Goal: Information Seeking & Learning: Learn about a topic

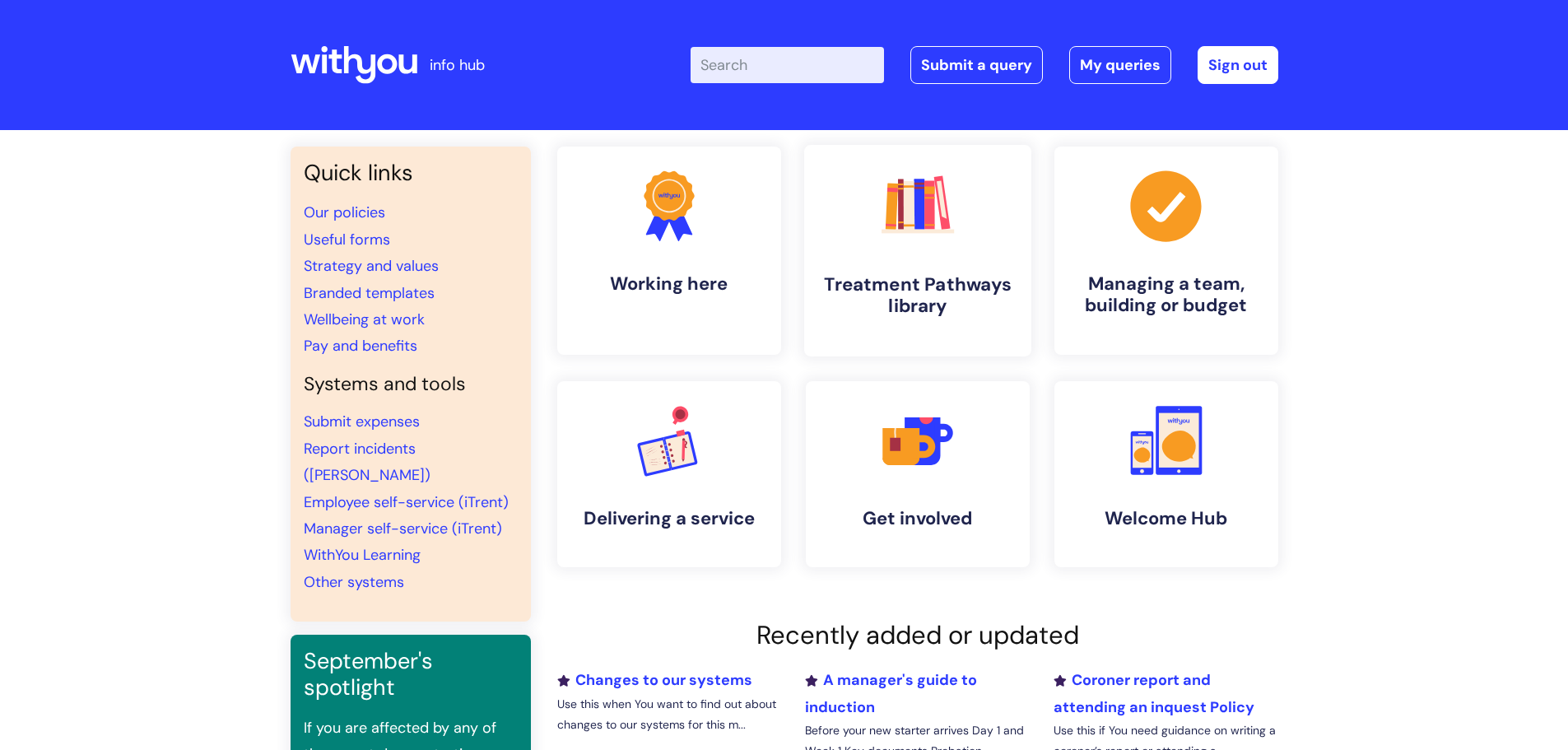
click at [924, 287] on h4 "Treatment Pathways library" at bounding box center [917, 296] width 201 height 44
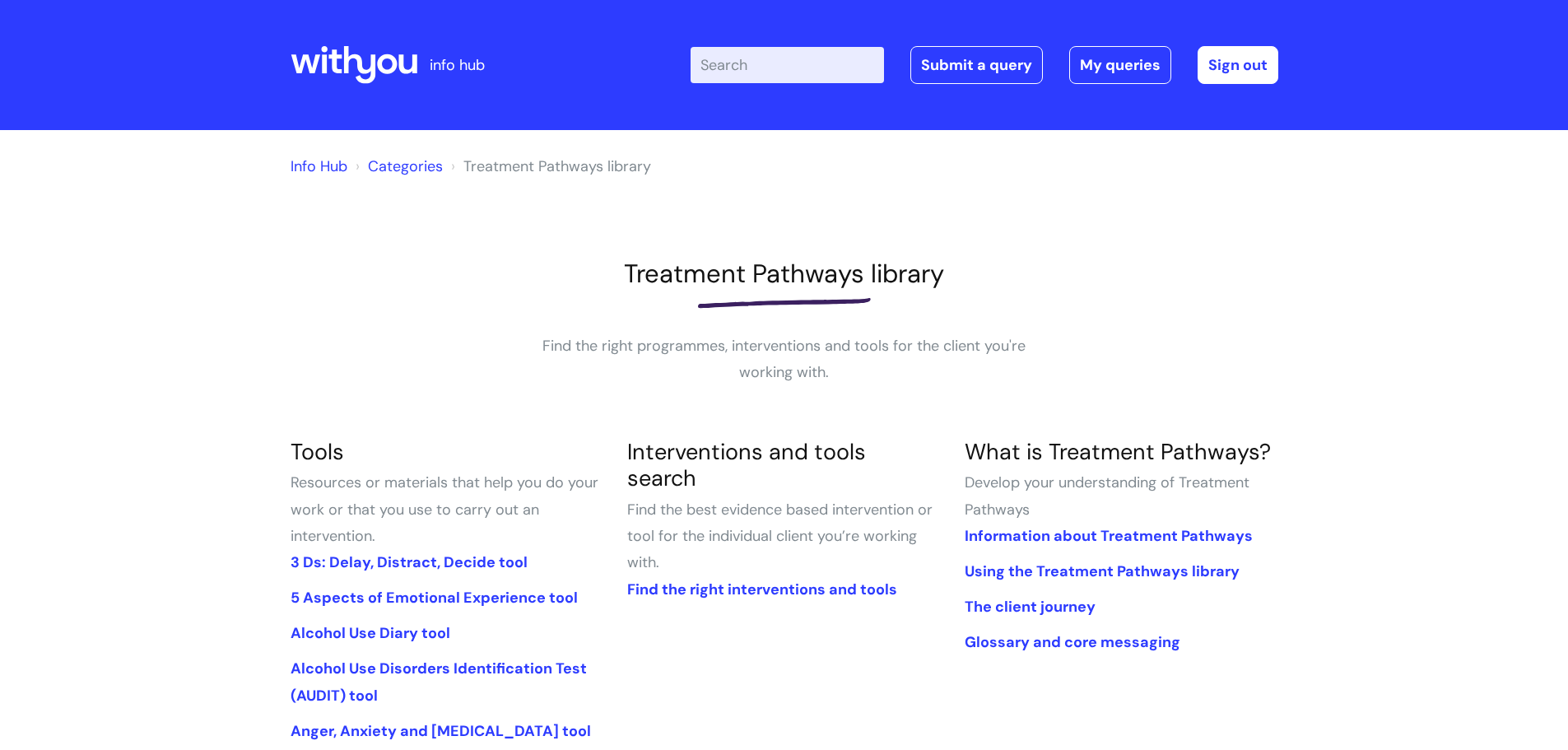
click at [391, 168] on link "Categories" at bounding box center [405, 166] width 75 height 19
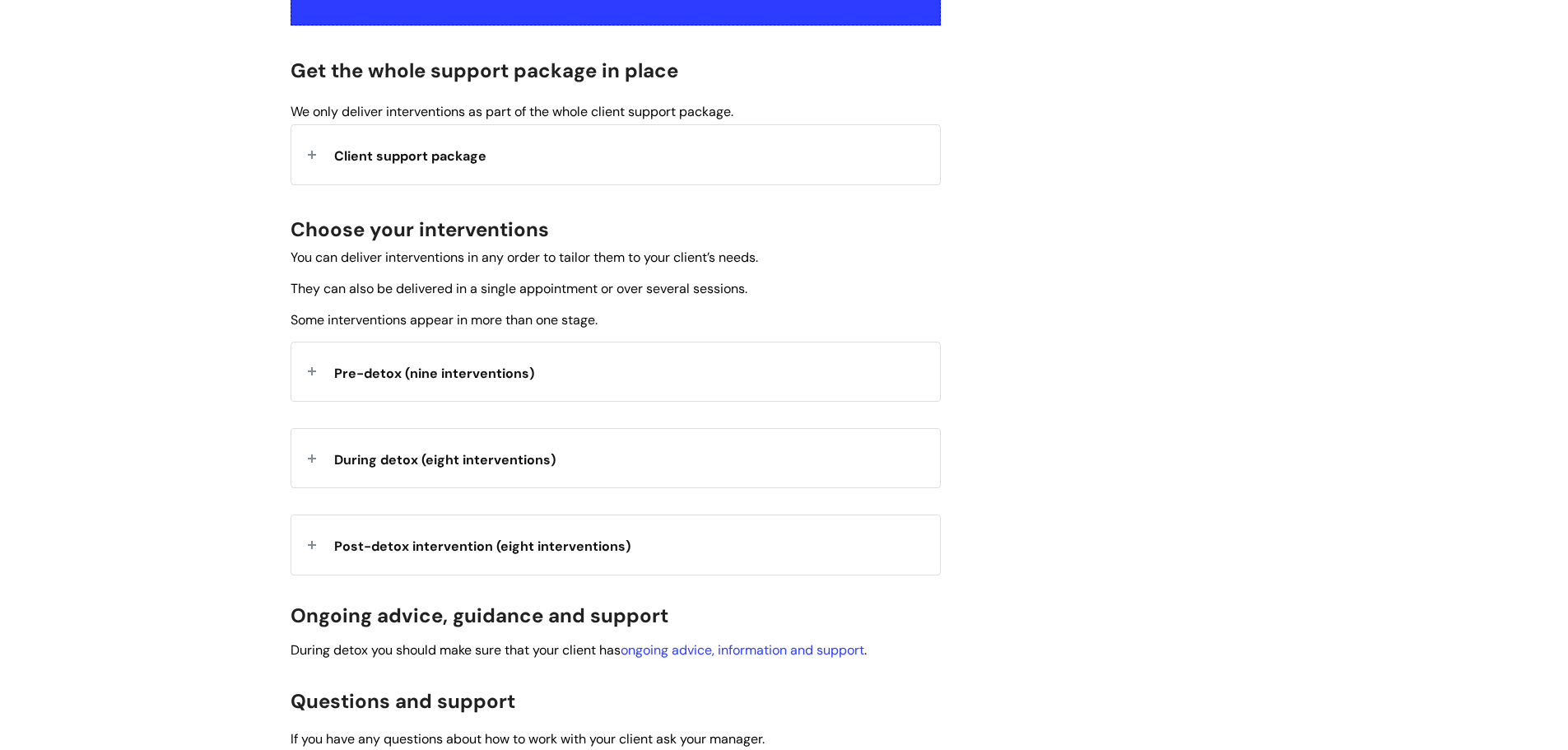
scroll to position [412, 0]
click at [760, 385] on div "Pre-detox (nine interventions)" at bounding box center [616, 370] width 649 height 58
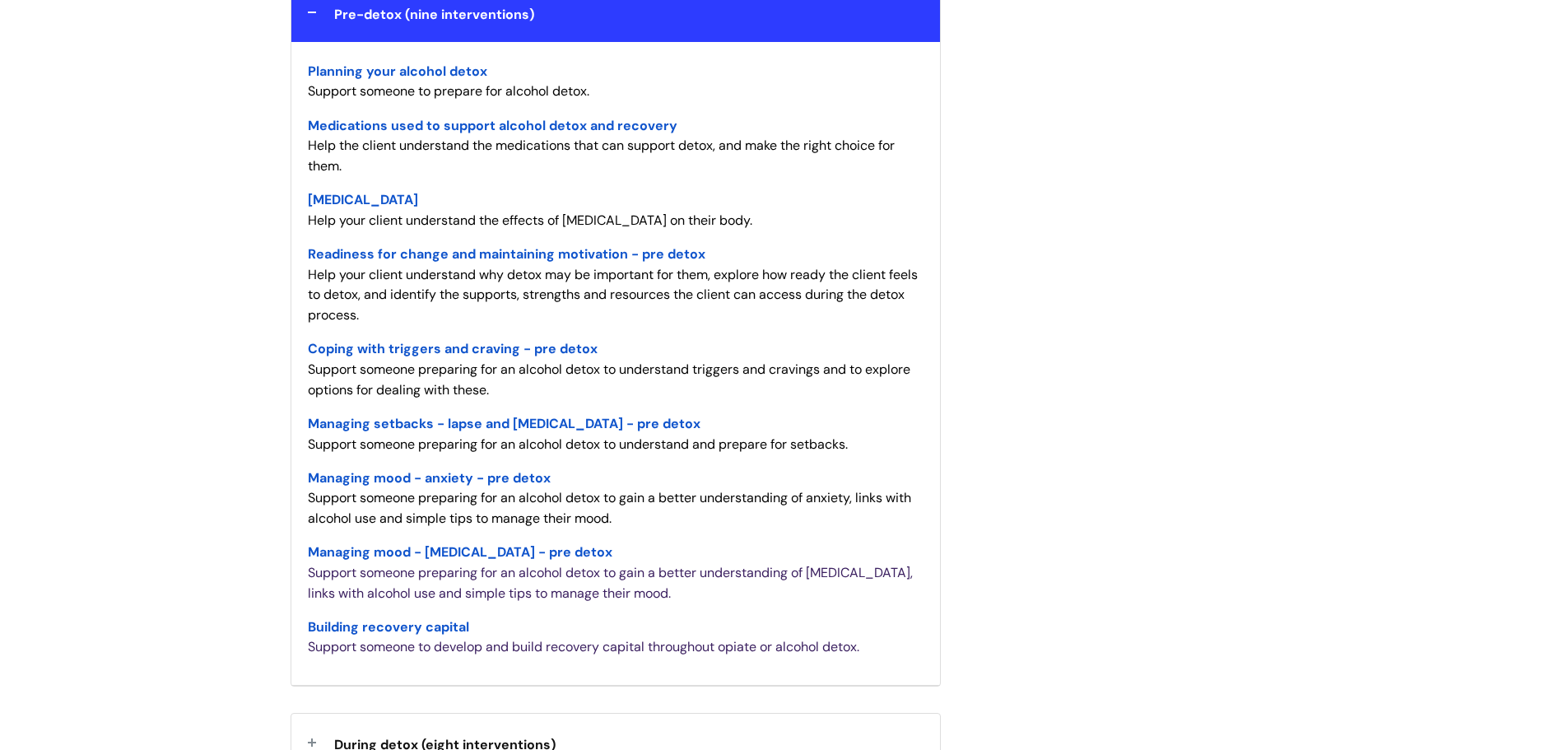
scroll to position [742, 0]
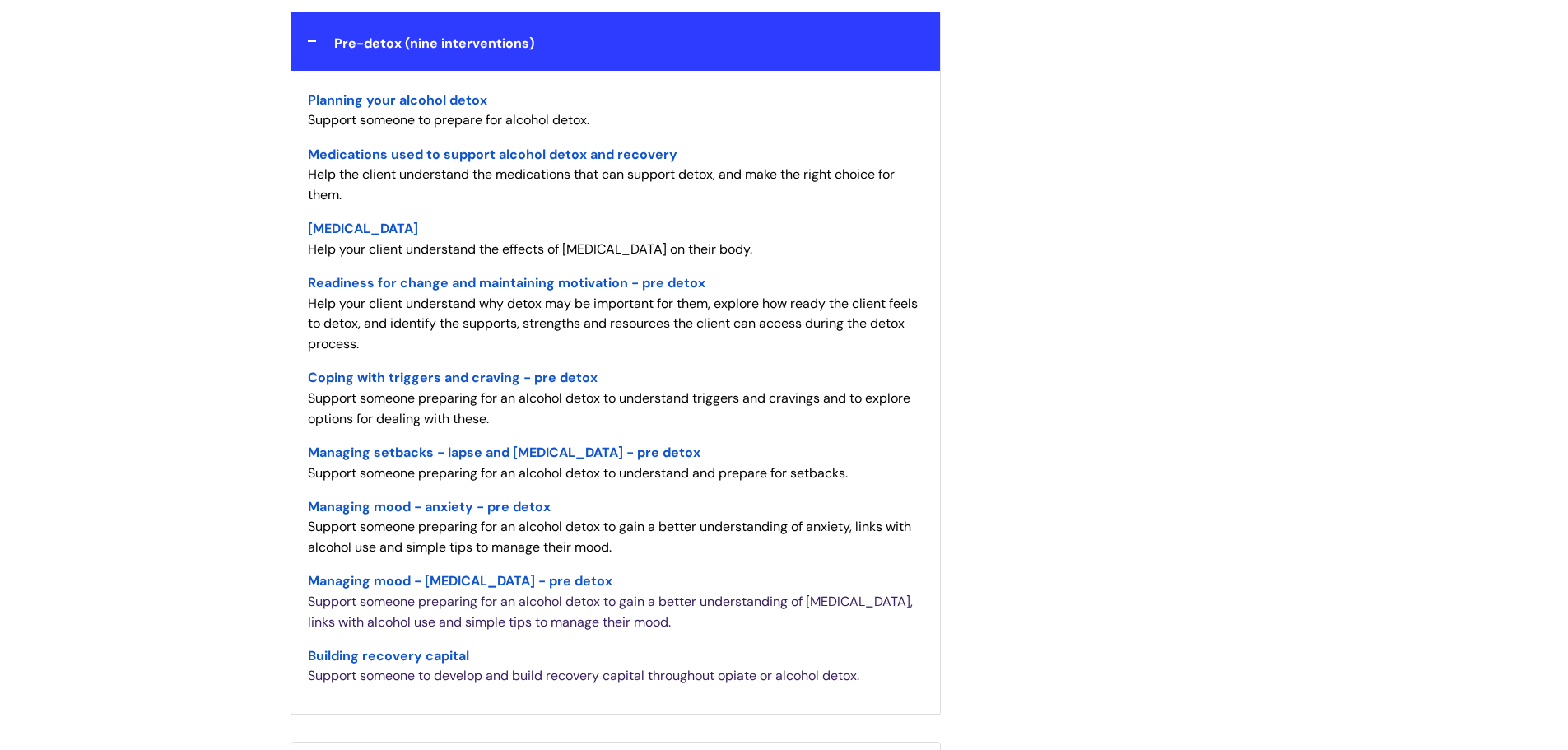
click at [506, 449] on span "Managing setbacks - lapse and relapse - pre detox" at bounding box center [504, 453] width 393 height 17
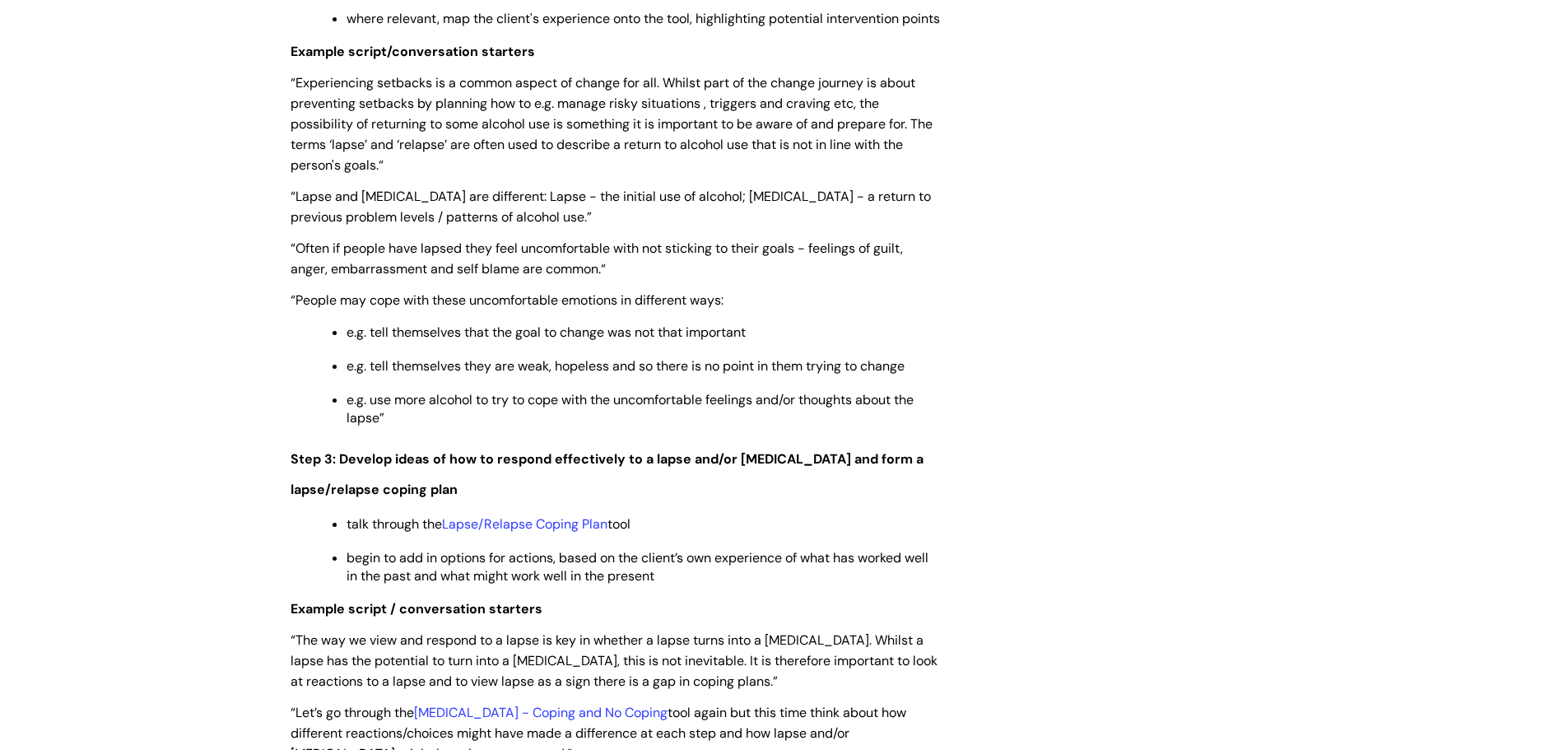
scroll to position [2388, 0]
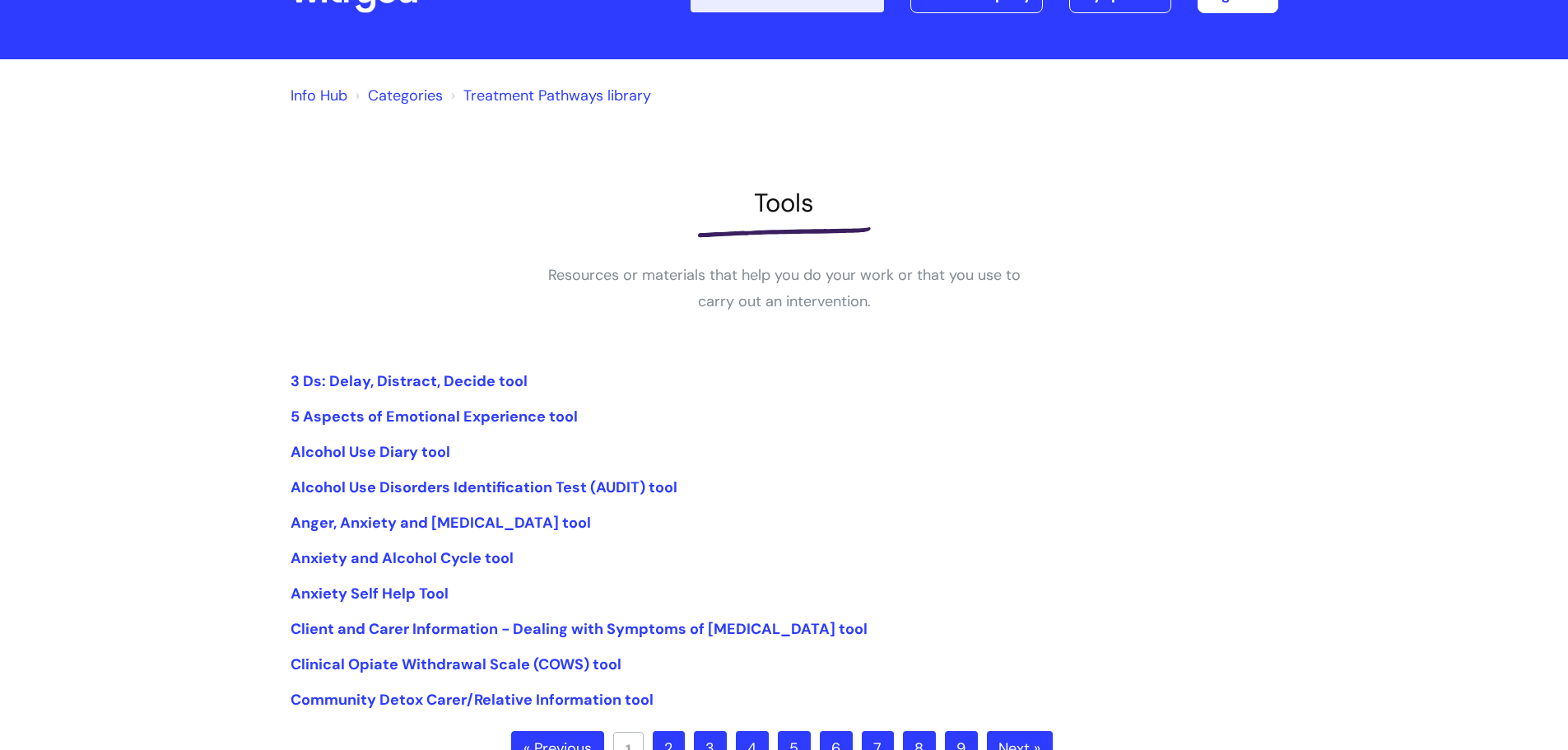
scroll to position [366, 0]
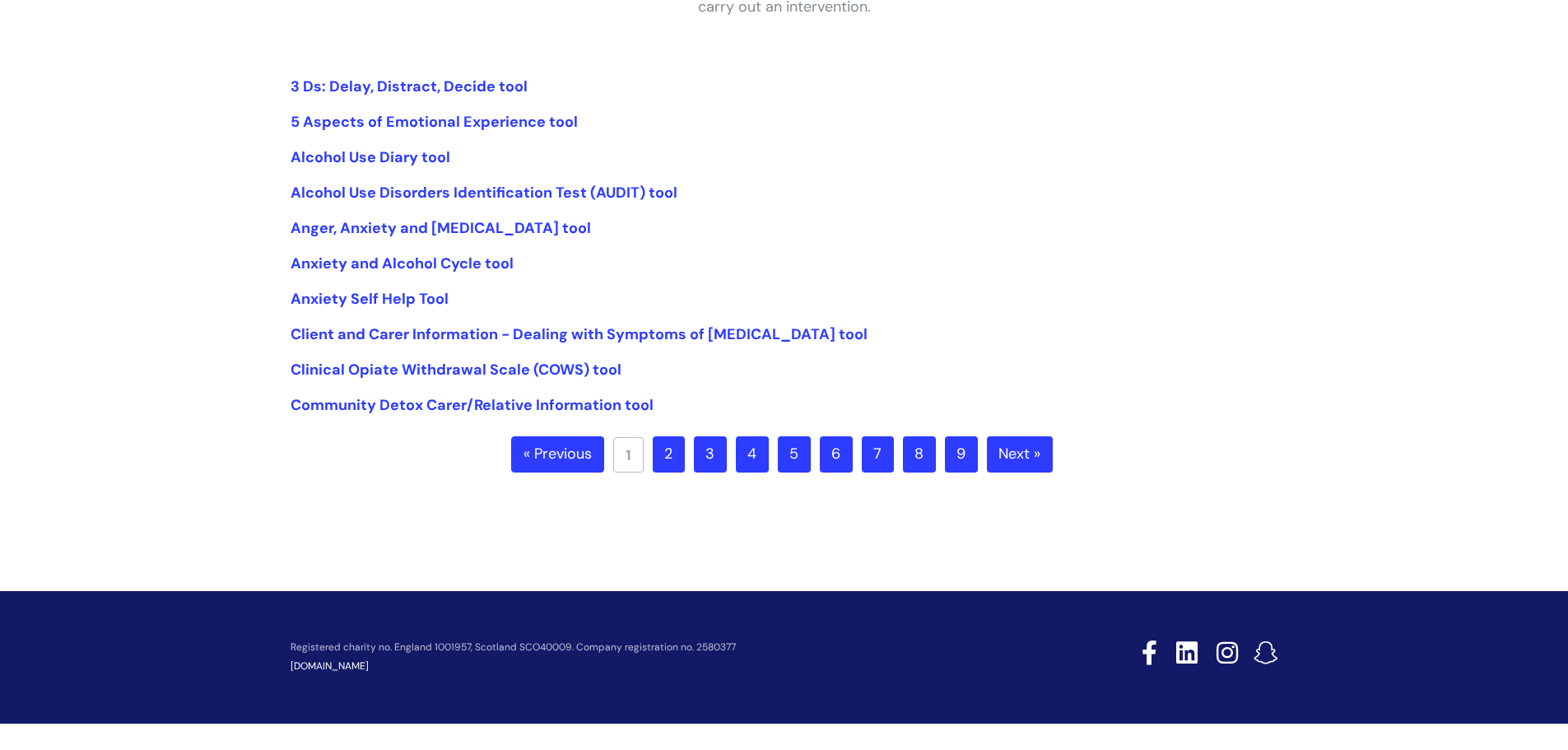
click at [668, 455] on link "2" at bounding box center [669, 454] width 32 height 36
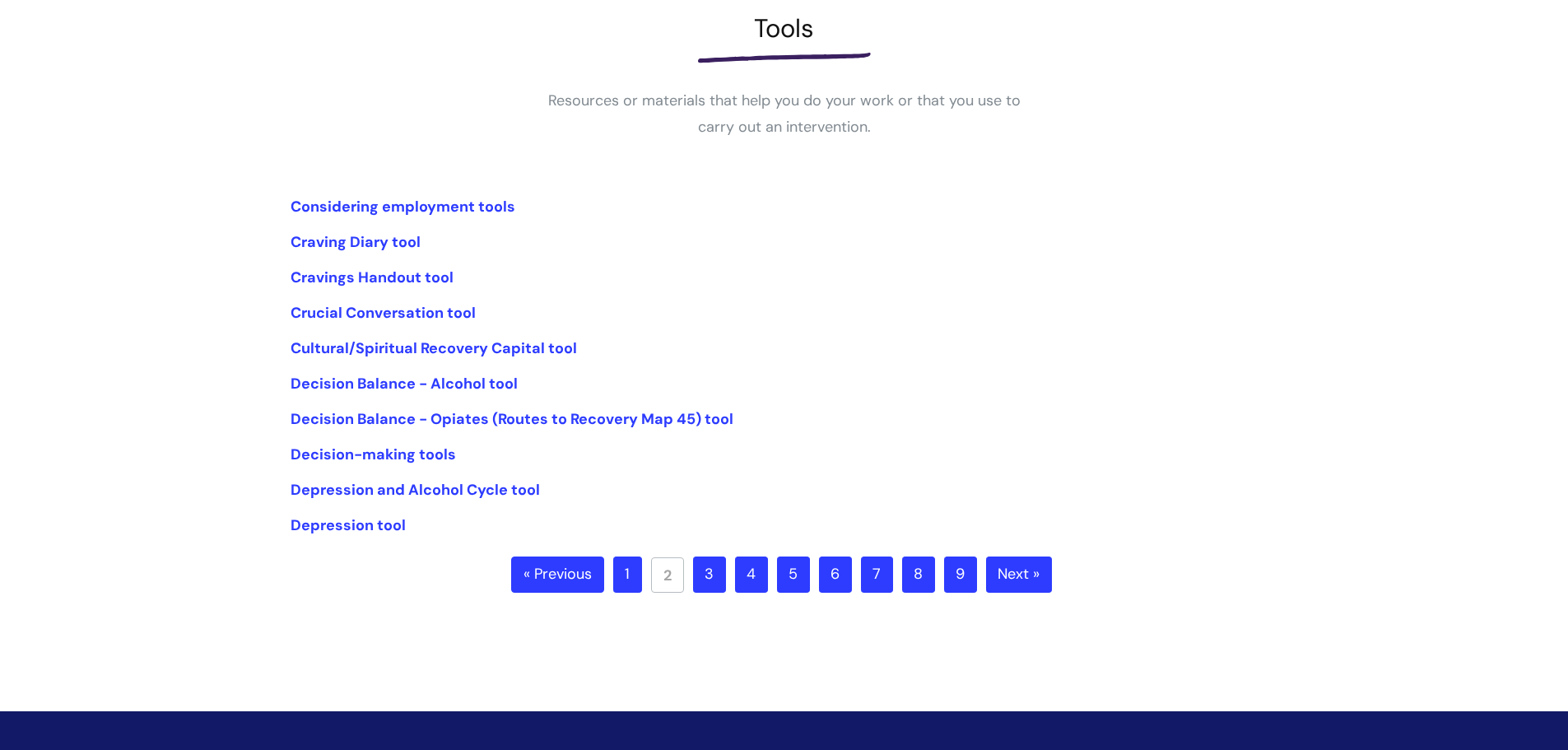
scroll to position [247, 0]
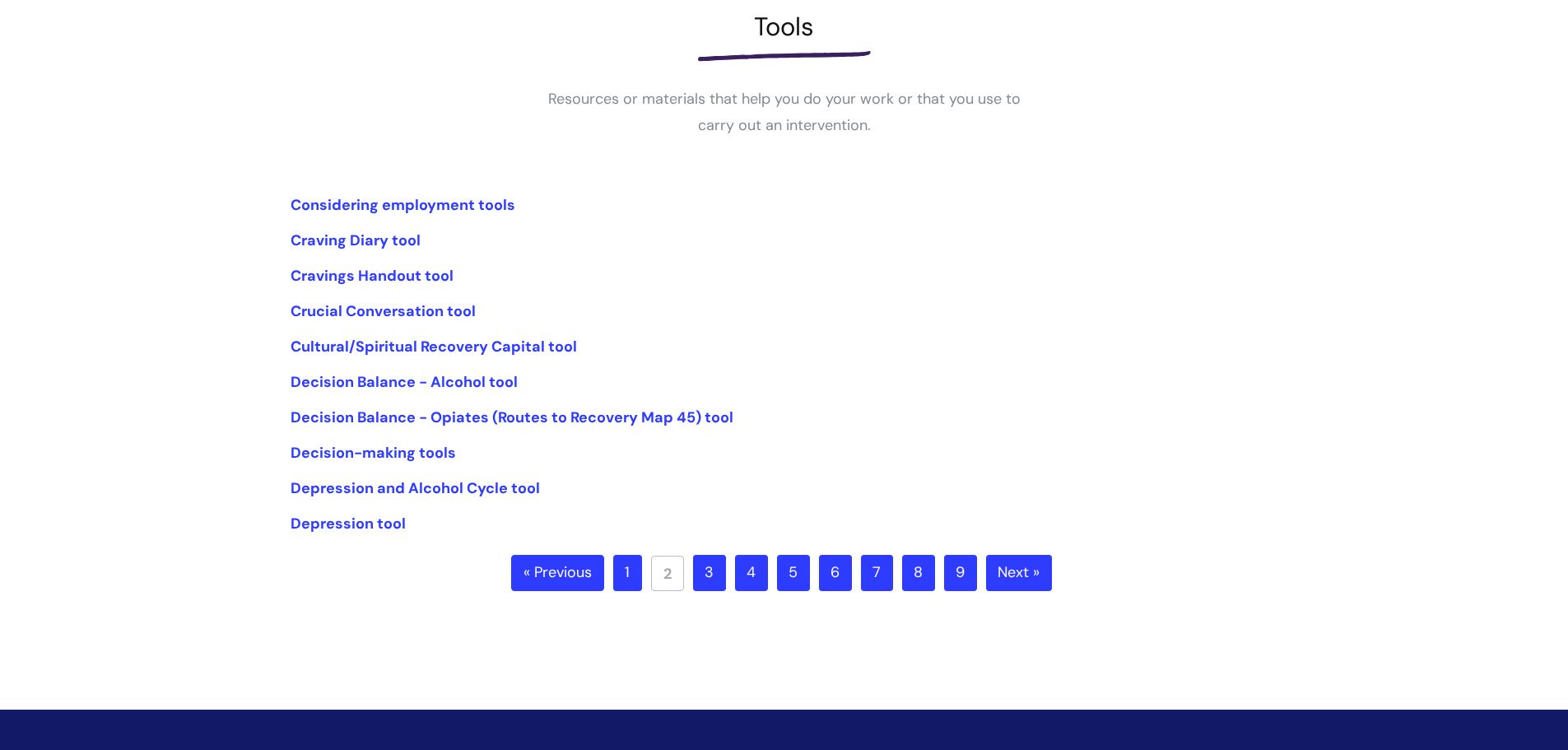
click at [718, 567] on link "3" at bounding box center [709, 573] width 33 height 36
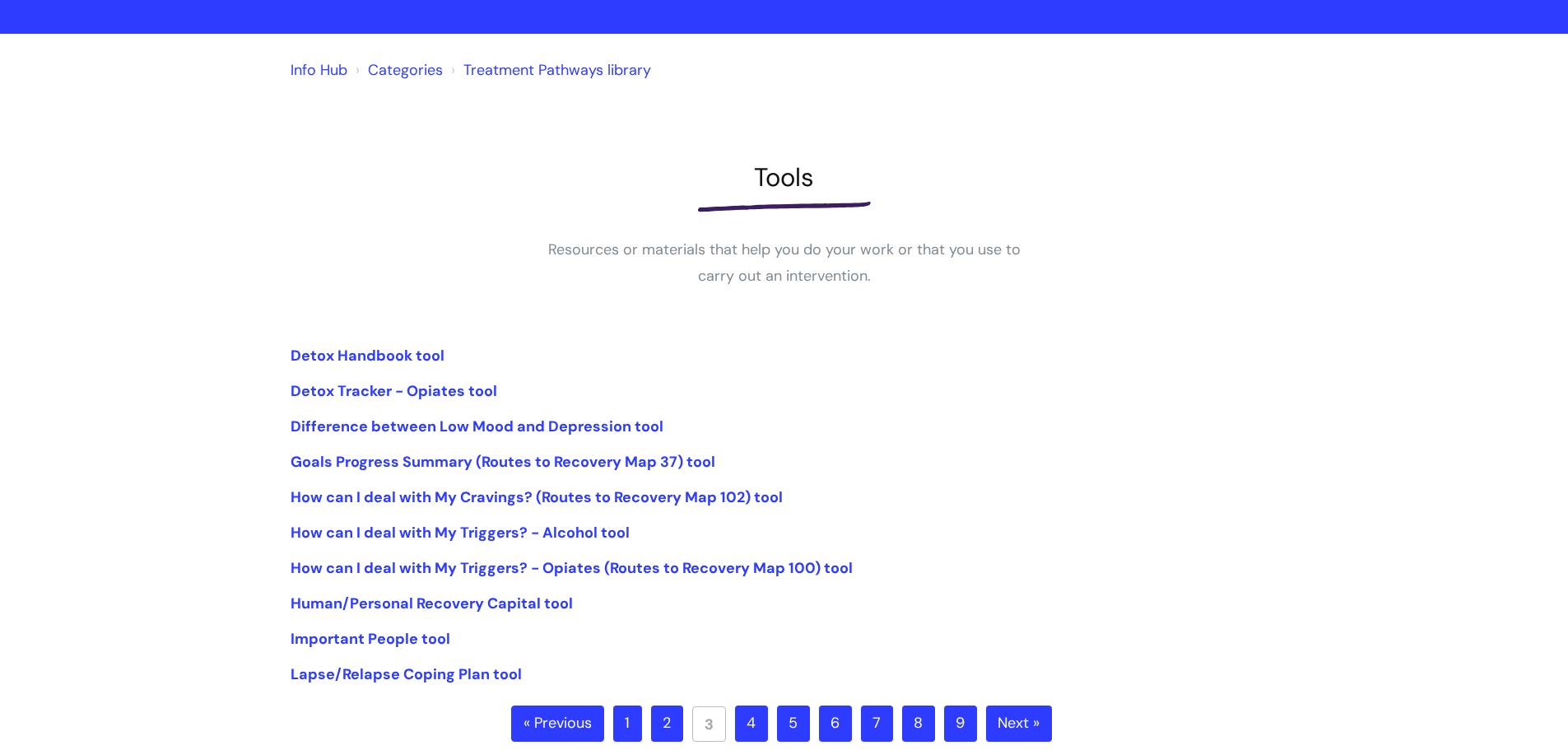
scroll to position [247, 0]
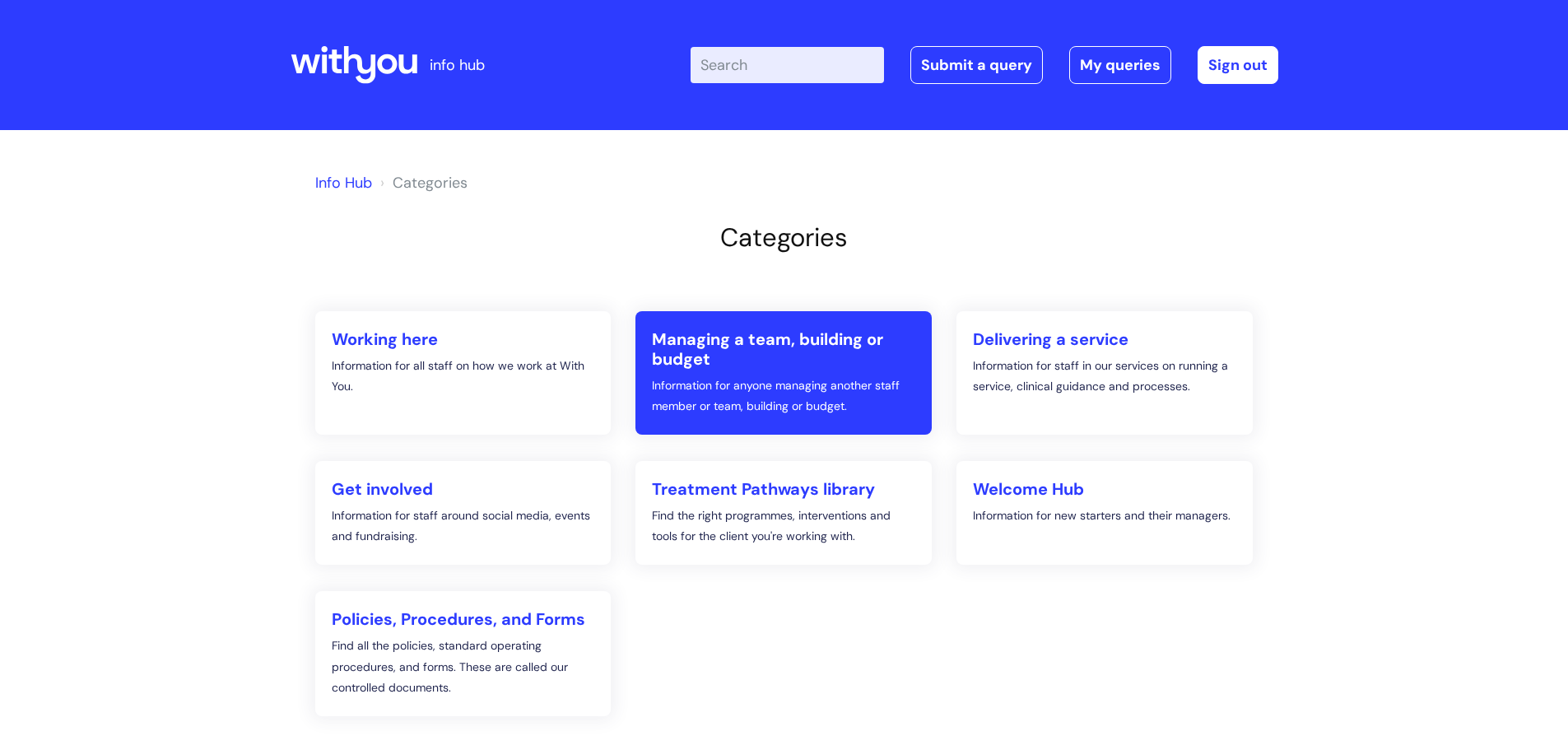
click at [670, 386] on p "Information for anyone managing another staff member or team, building or budge…" at bounding box center [784, 396] width 263 height 42
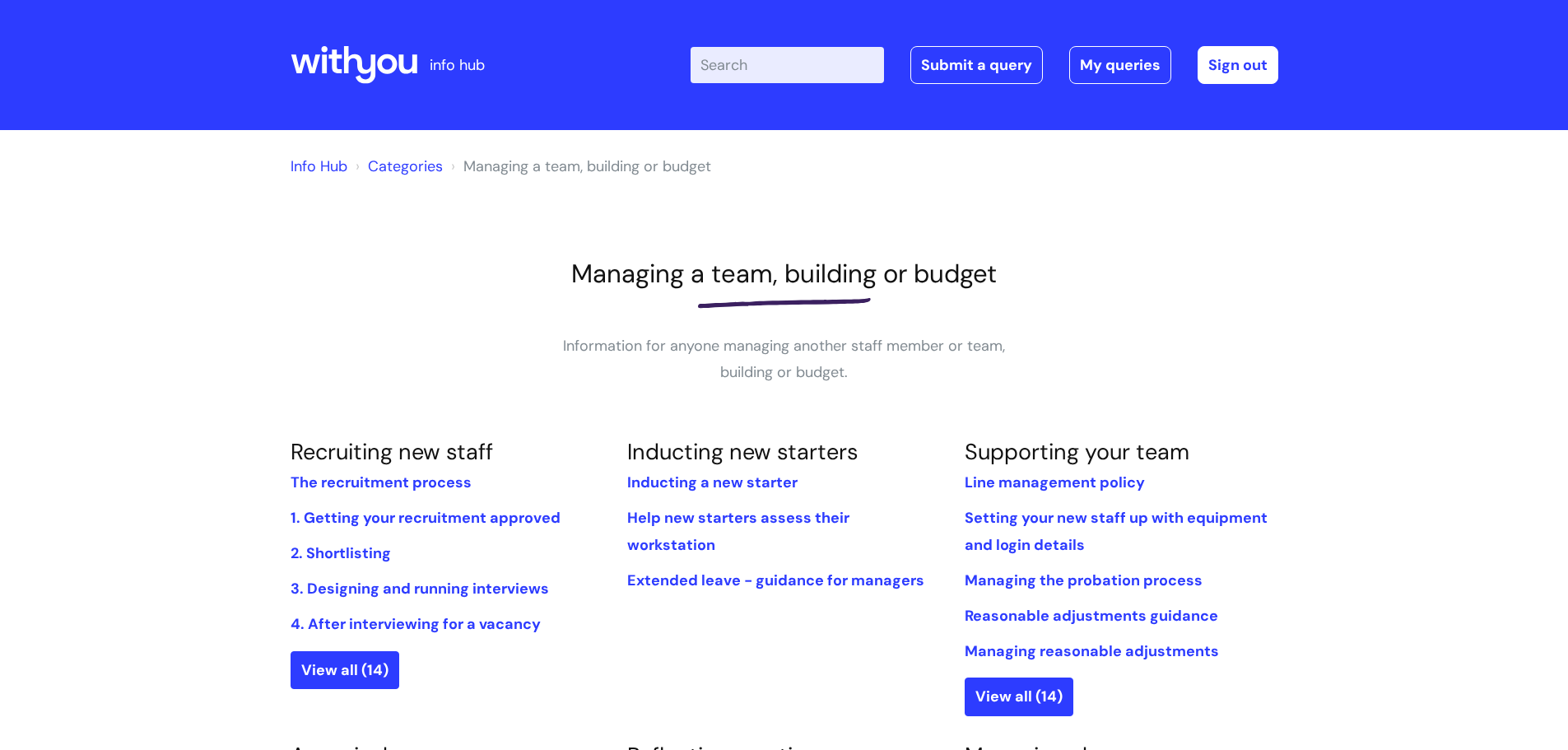
click at [414, 161] on link "Categories" at bounding box center [405, 166] width 75 height 19
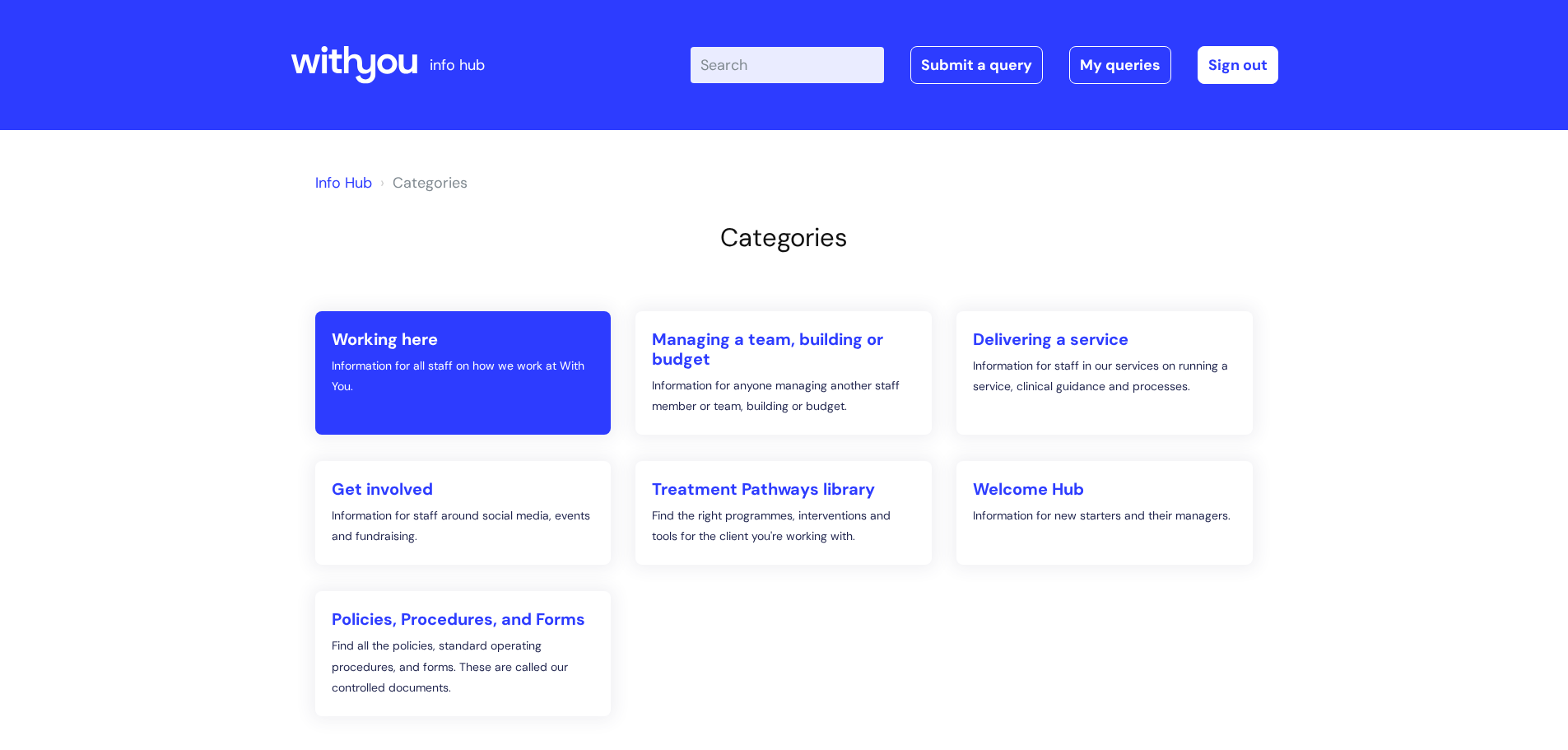
click at [418, 341] on h2 "Working here" at bounding box center [463, 339] width 263 height 19
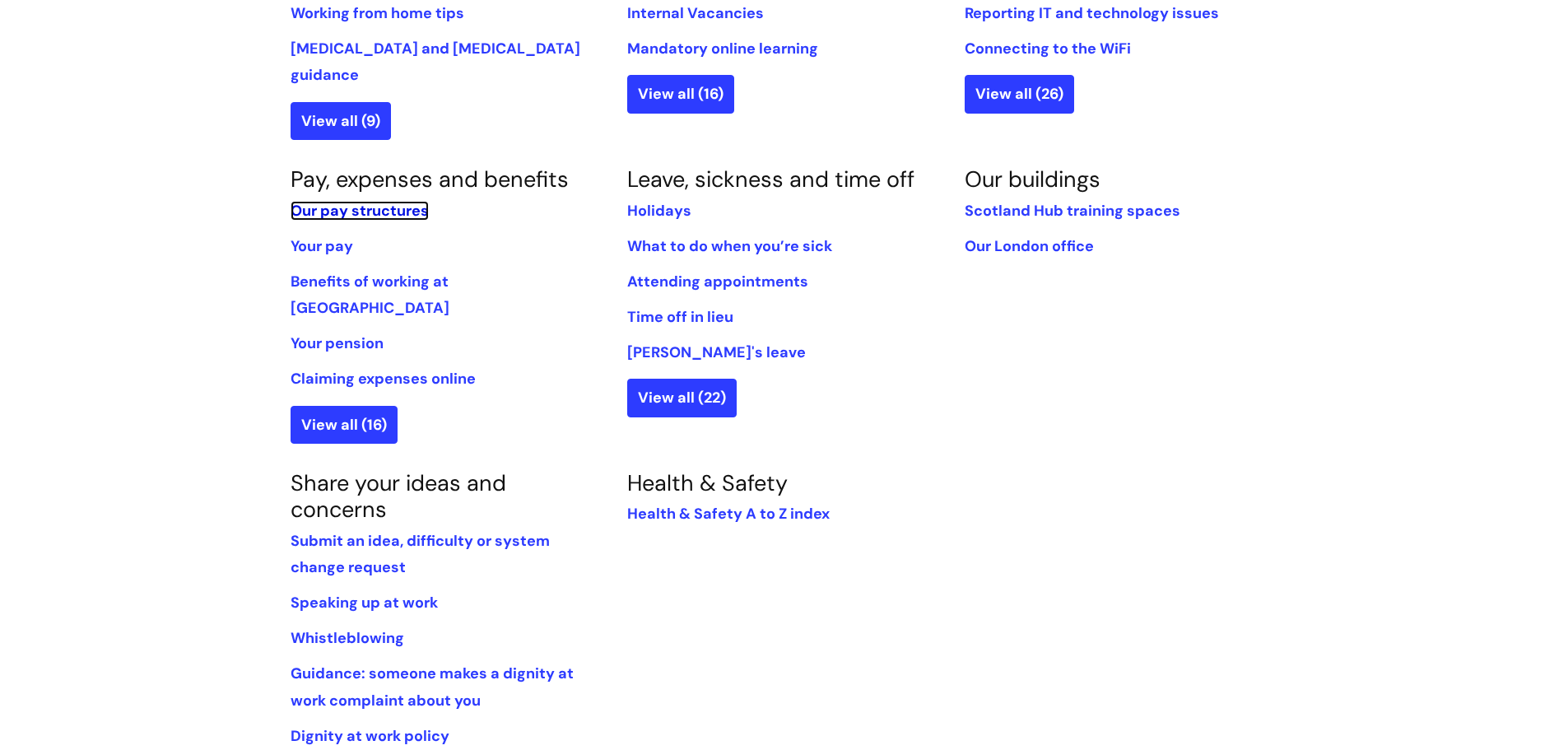
scroll to position [906, 0]
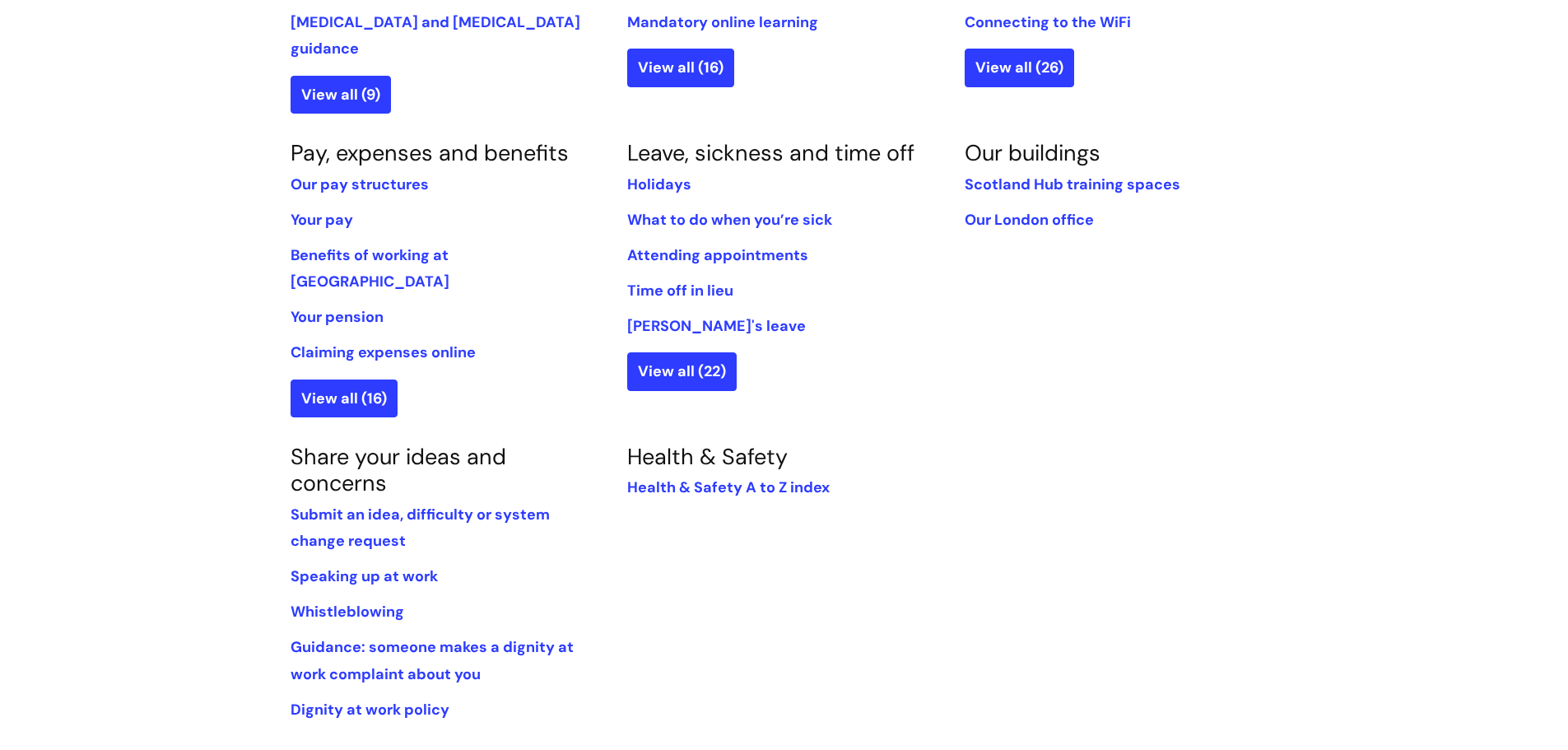
drag, startPoint x: 731, startPoint y: 229, endPoint x: 751, endPoint y: 246, distance: 26.2
click at [750, 246] on ul "Holidays What to do when you’re sick Attending appointments Time off in lieu Ca…" at bounding box center [784, 255] width 313 height 169
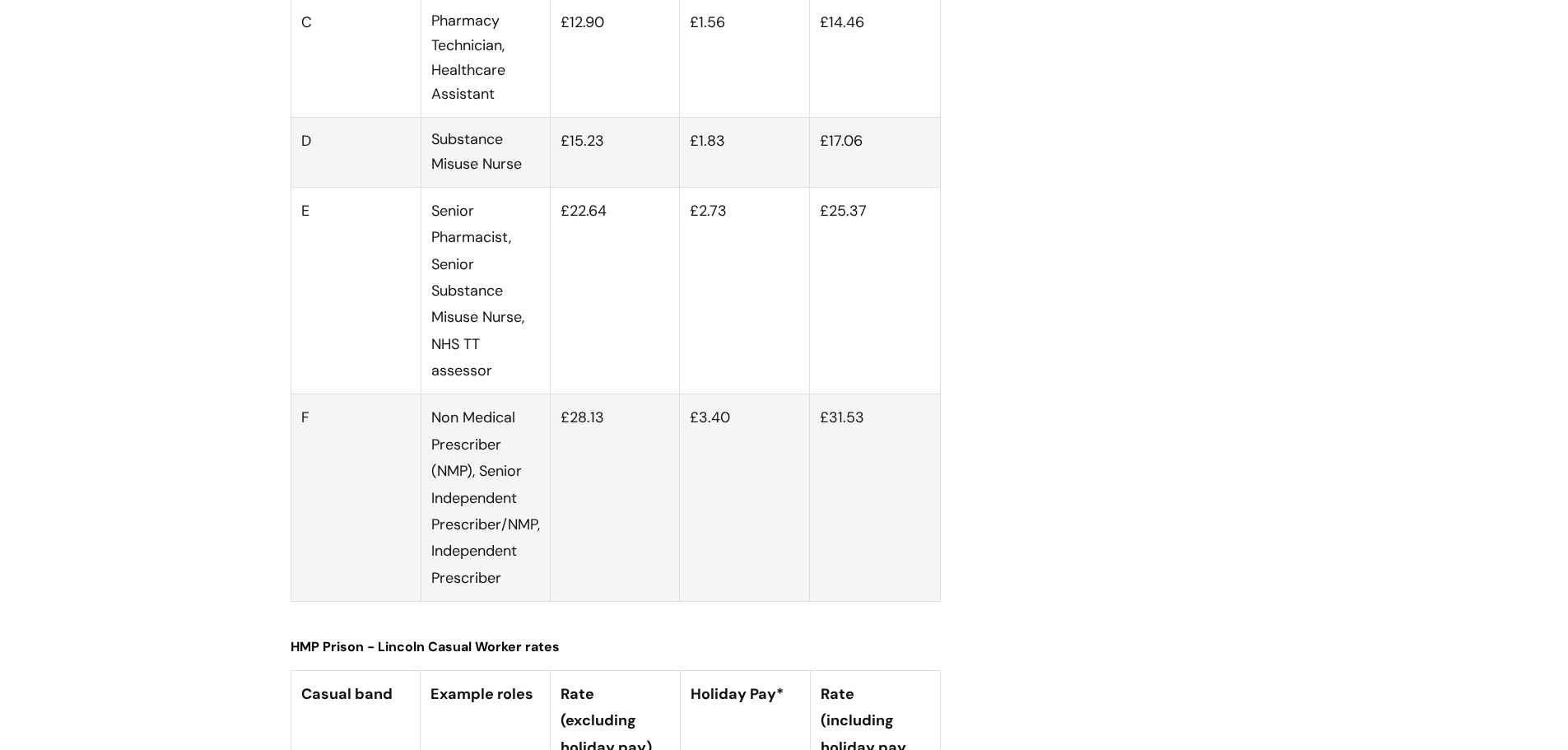
scroll to position [5601, 0]
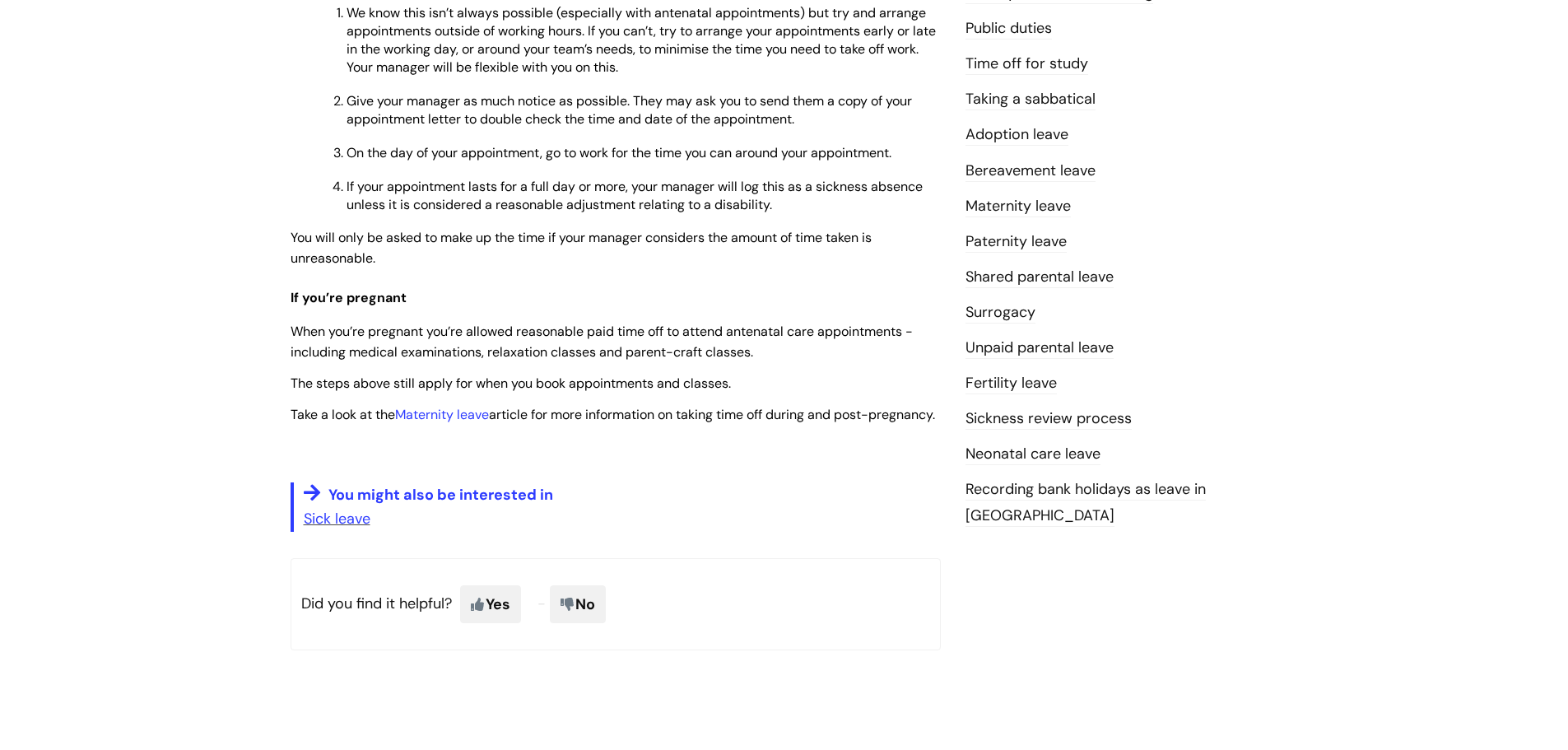
scroll to position [494, 0]
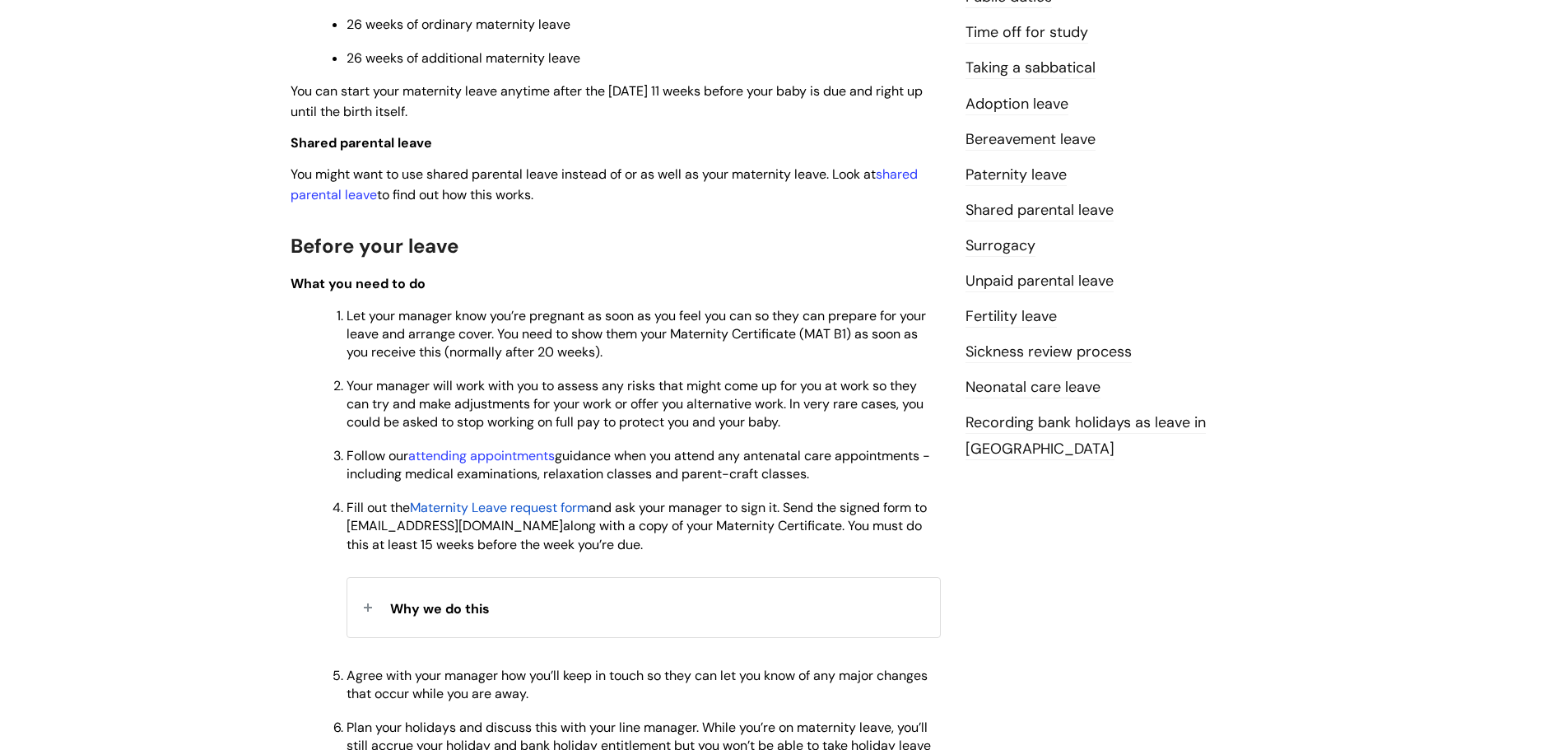
scroll to position [576, 0]
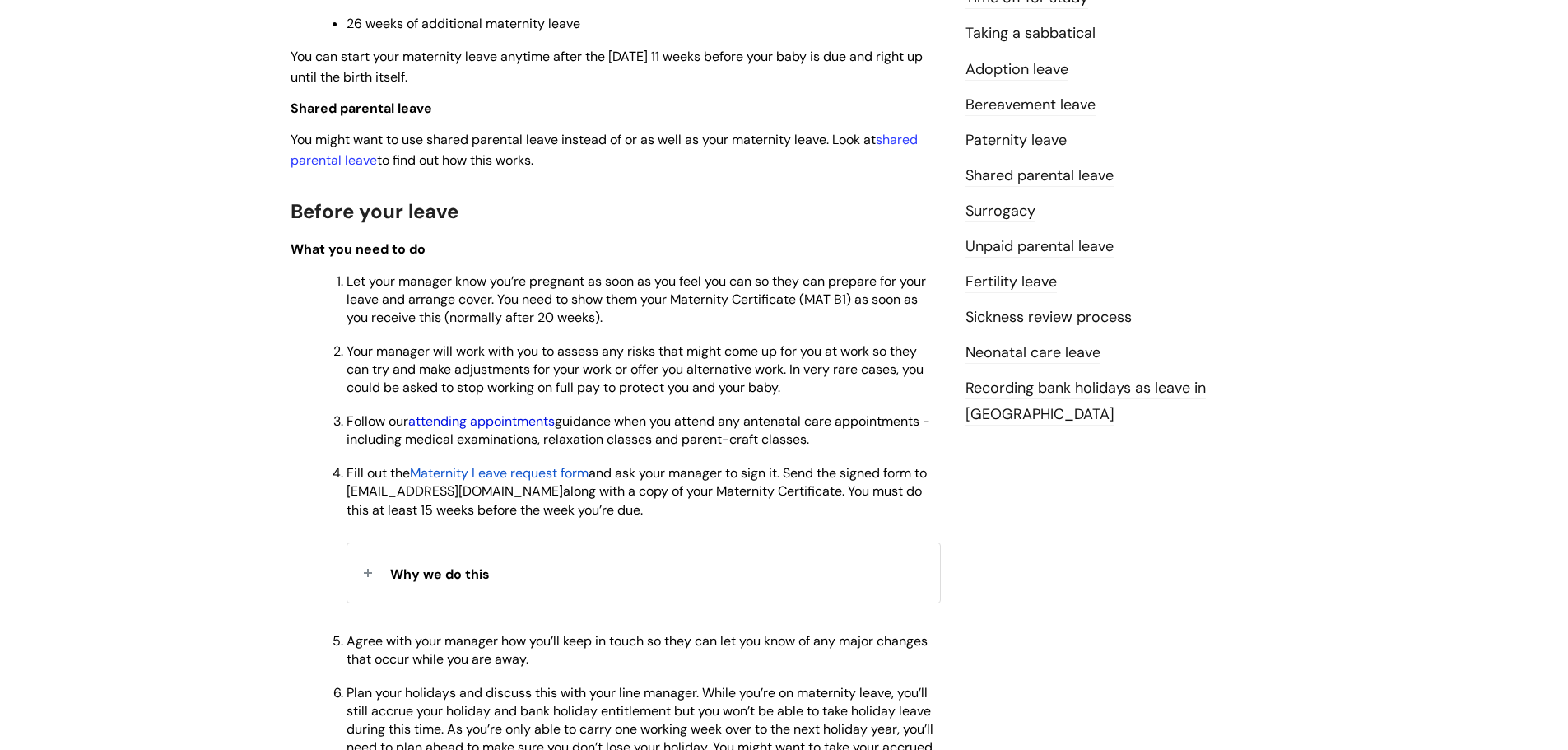
click at [542, 425] on link "attending appointments" at bounding box center [481, 421] width 147 height 17
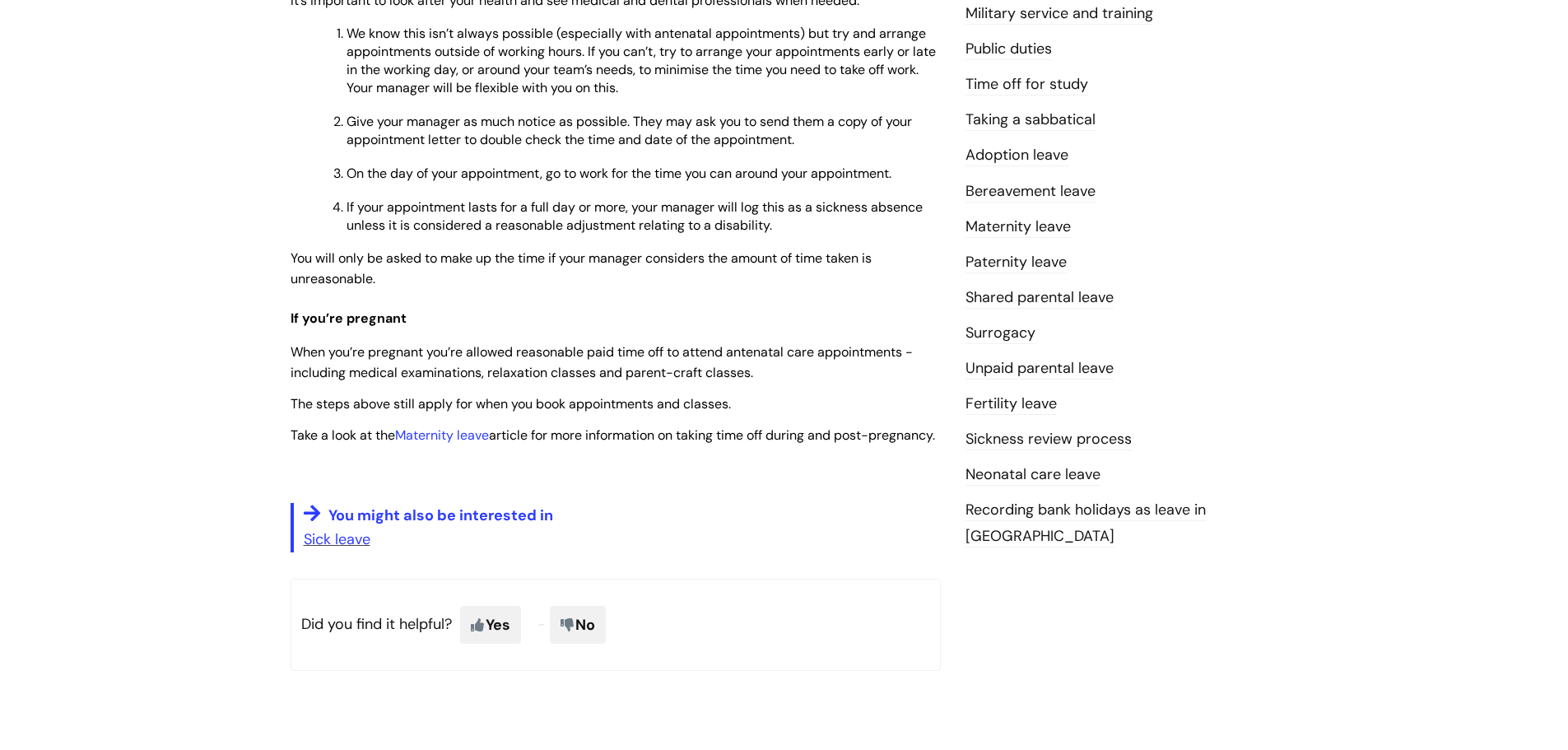
scroll to position [494, 0]
